Goal: Check status: Check status

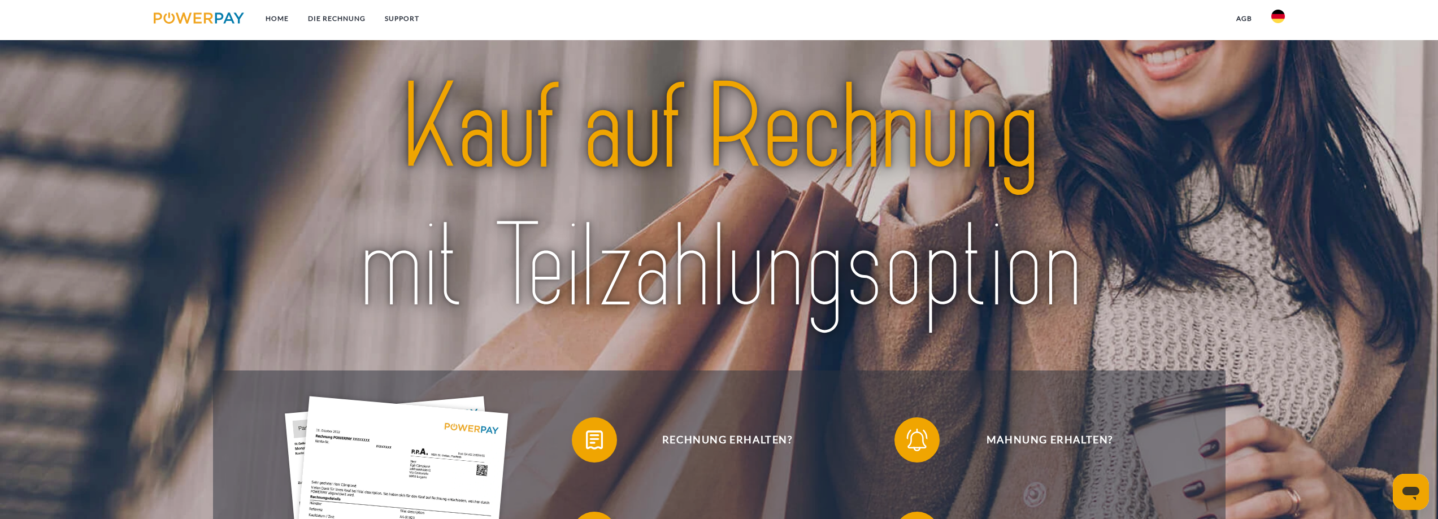
scroll to position [283, 0]
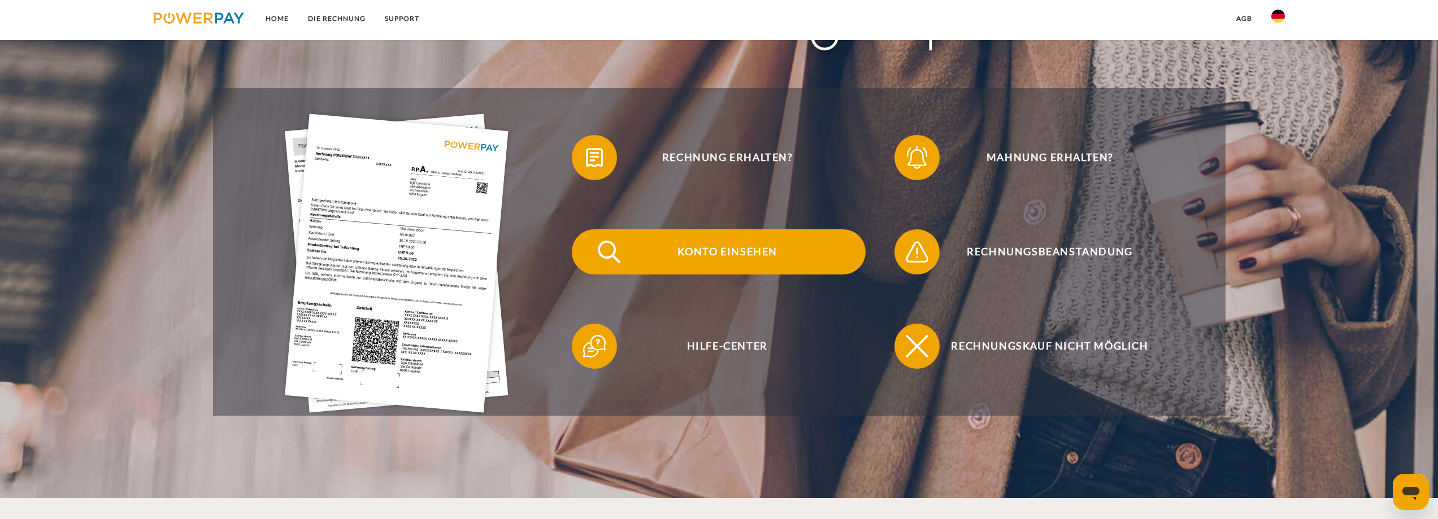
click at [726, 259] on span "Konto einsehen" at bounding box center [727, 251] width 277 height 45
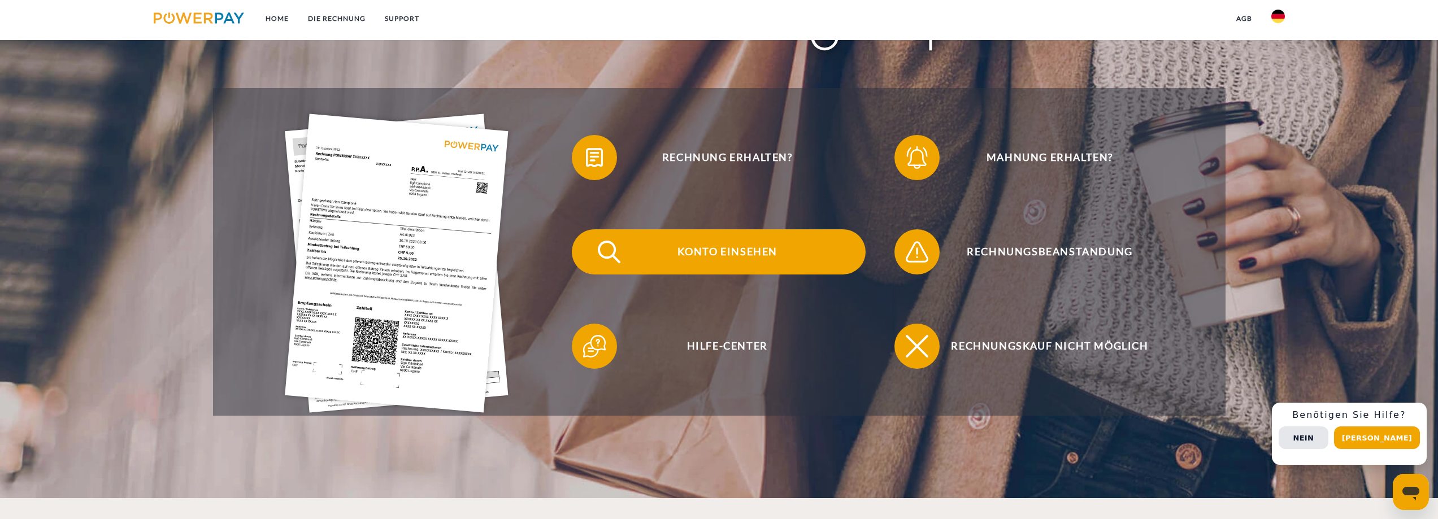
click at [748, 259] on span "Konto einsehen" at bounding box center [727, 251] width 277 height 45
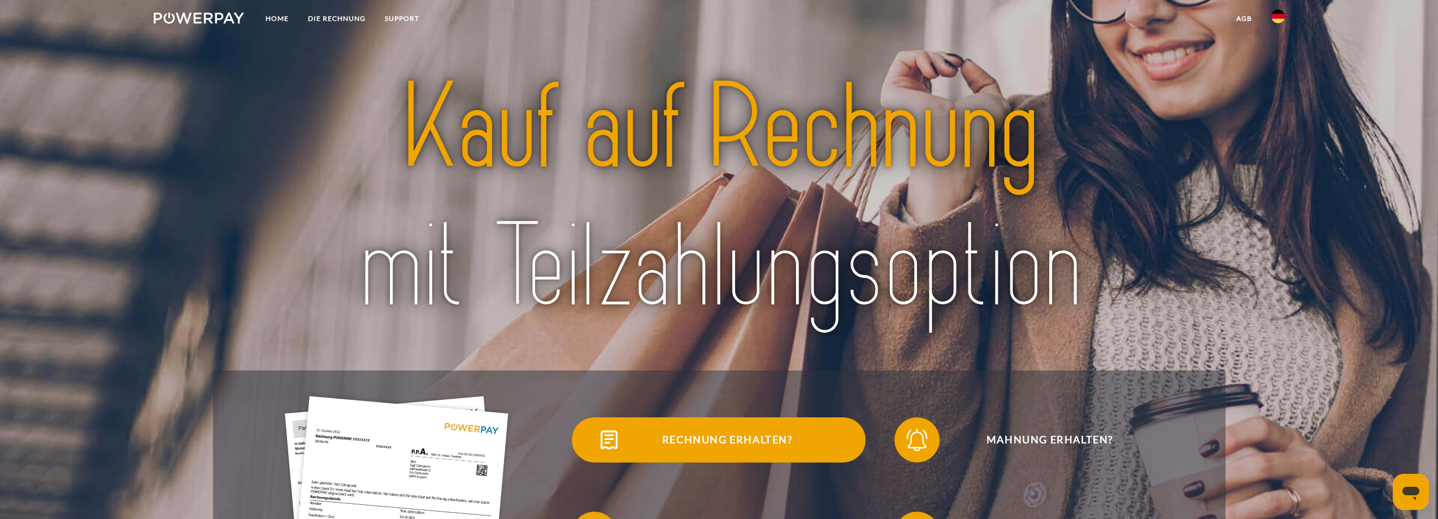
scroll to position [57, 0]
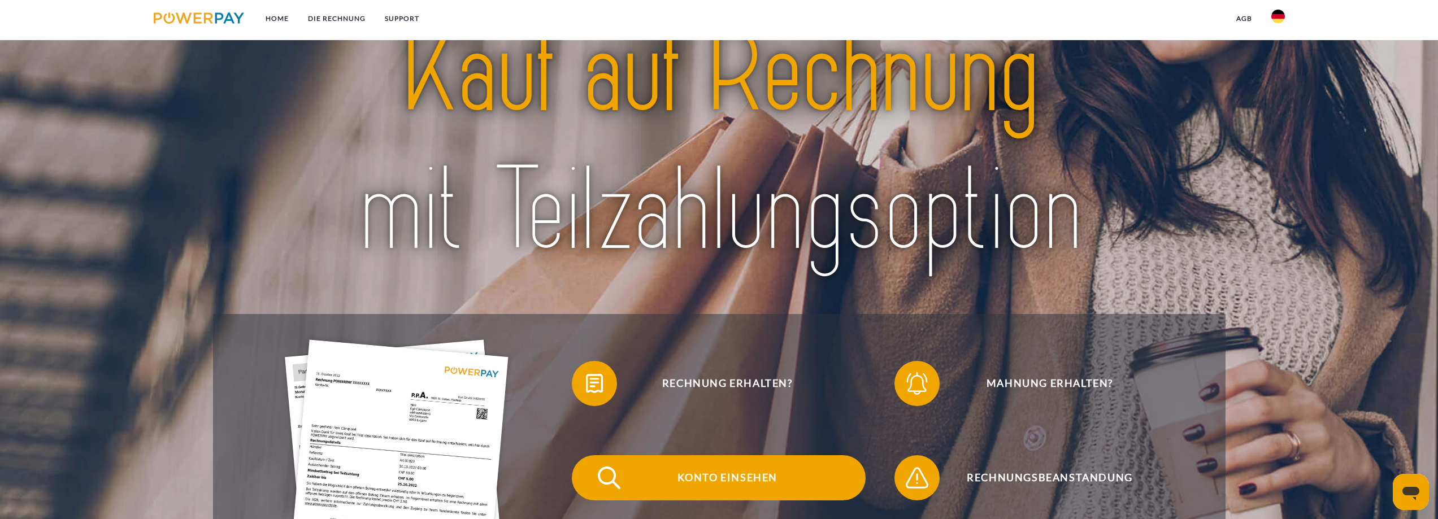
click at [656, 484] on span "Konto einsehen" at bounding box center [727, 477] width 277 height 45
